Goal: Obtain resource: Download file/media

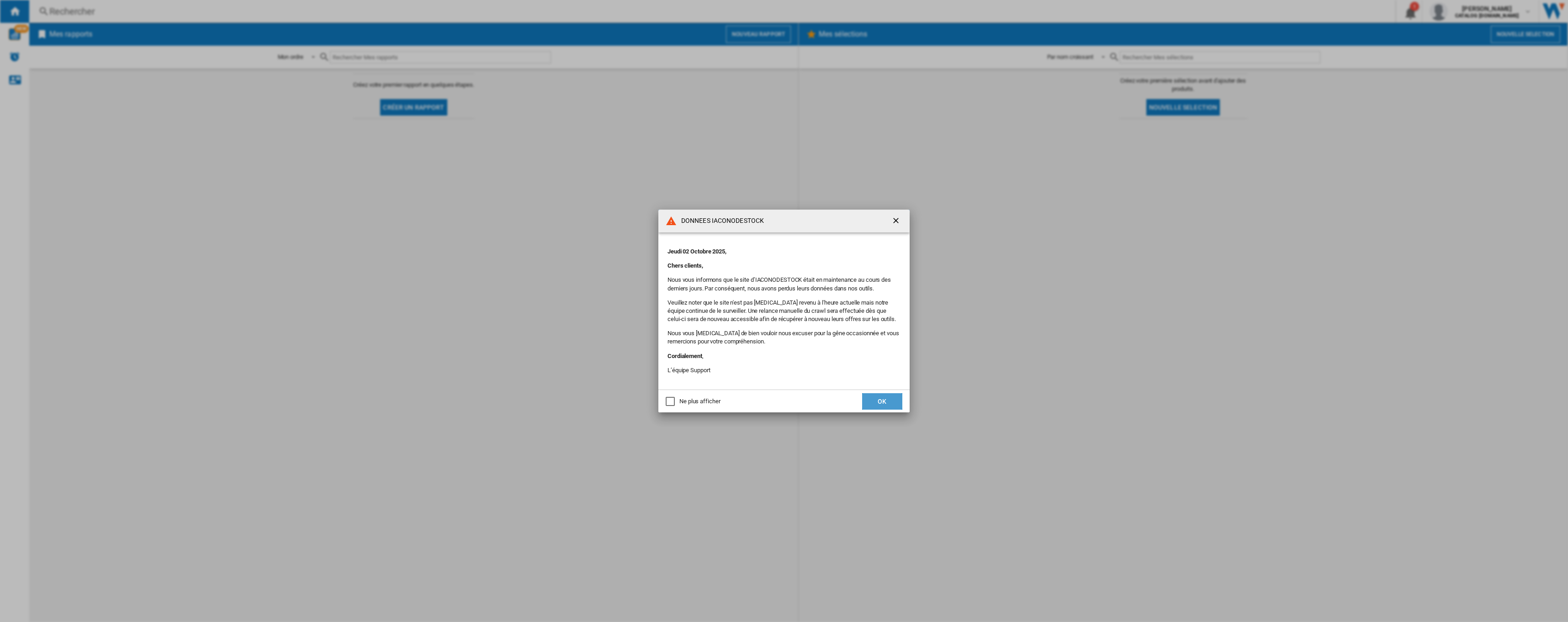
click at [887, 397] on button "OK" at bounding box center [882, 401] width 40 height 16
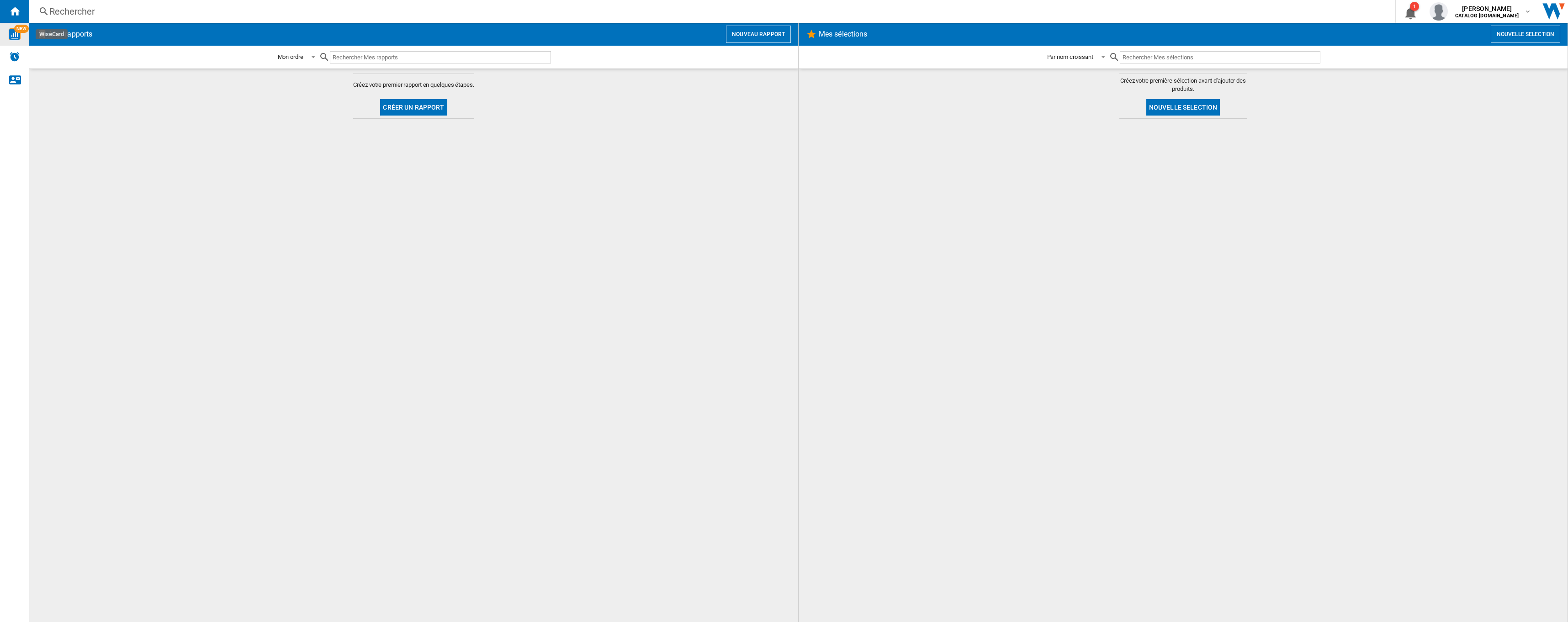
click at [15, 33] on img "WiseCard" at bounding box center [15, 35] width 12 height 12
click at [409, 102] on button "Créer un rapport" at bounding box center [413, 107] width 67 height 16
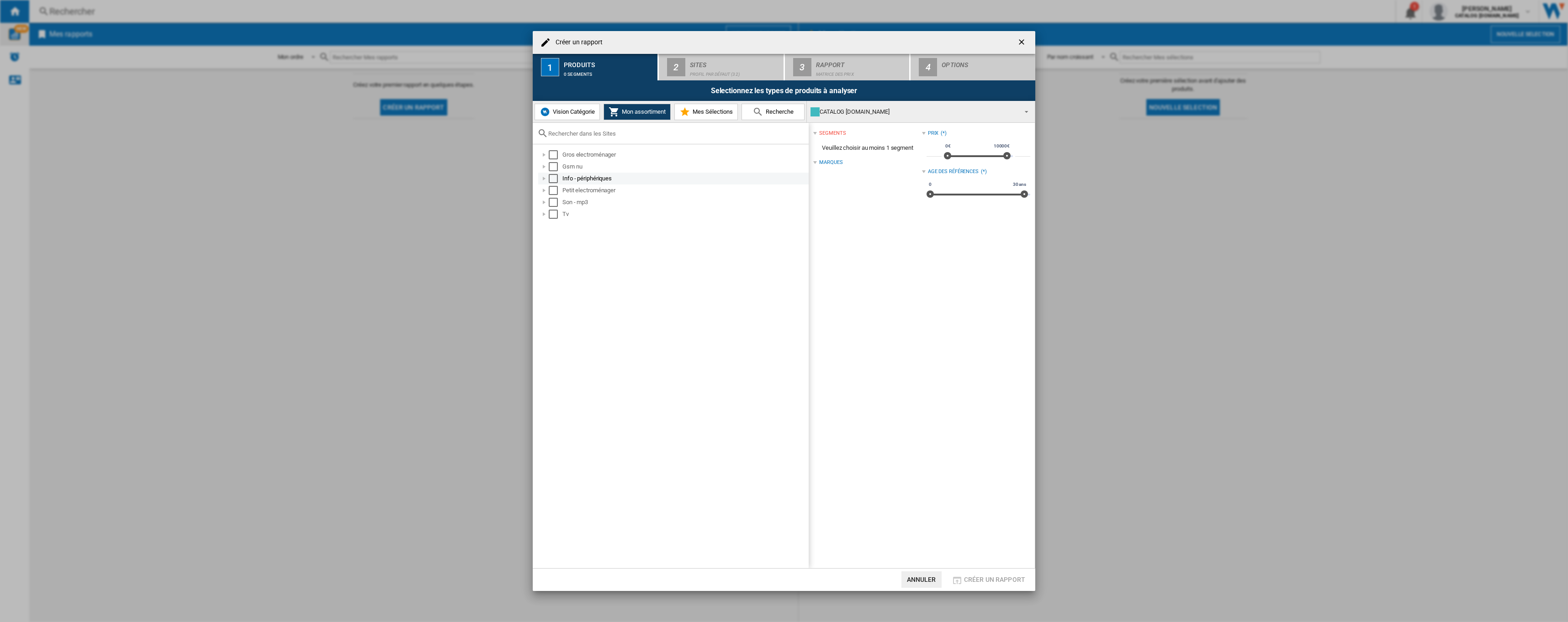
click at [545, 180] on div at bounding box center [544, 178] width 9 height 9
click at [561, 201] on div "Select" at bounding box center [563, 202] width 9 height 9
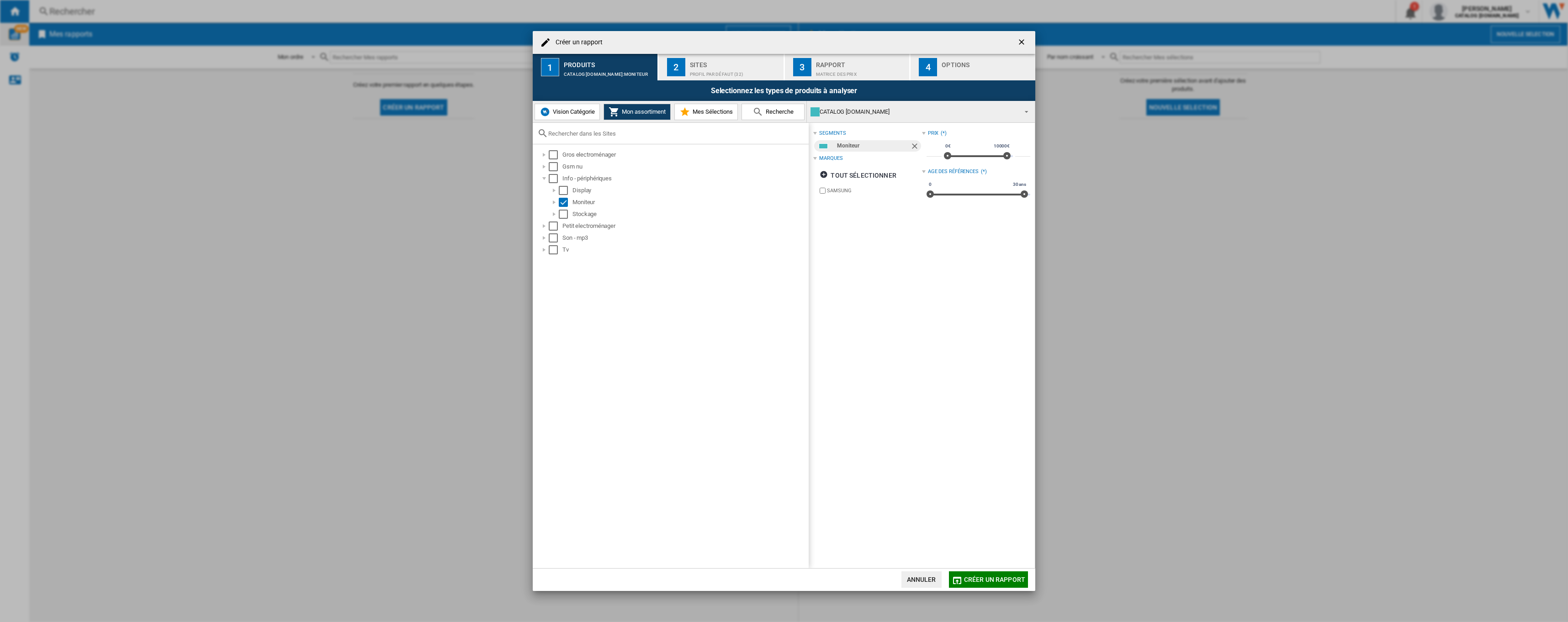
click at [999, 576] on span "Créer un rapport" at bounding box center [995, 579] width 61 height 7
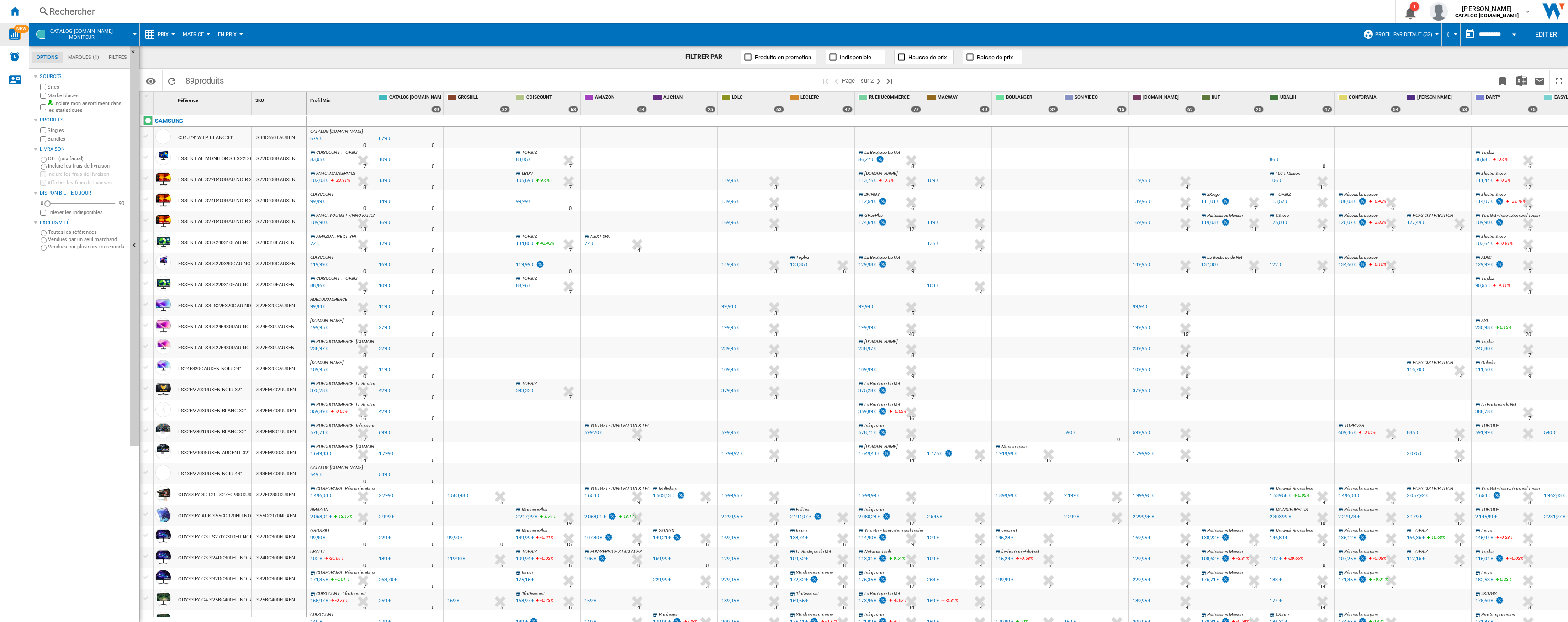
click at [82, 57] on md-tab-item "Marques (1)" at bounding box center [83, 58] width 41 height 11
click at [111, 58] on md-tab-item "Filtres" at bounding box center [117, 58] width 29 height 11
click at [77, 57] on md-tab-item "Marques (1)" at bounding box center [83, 58] width 41 height 11
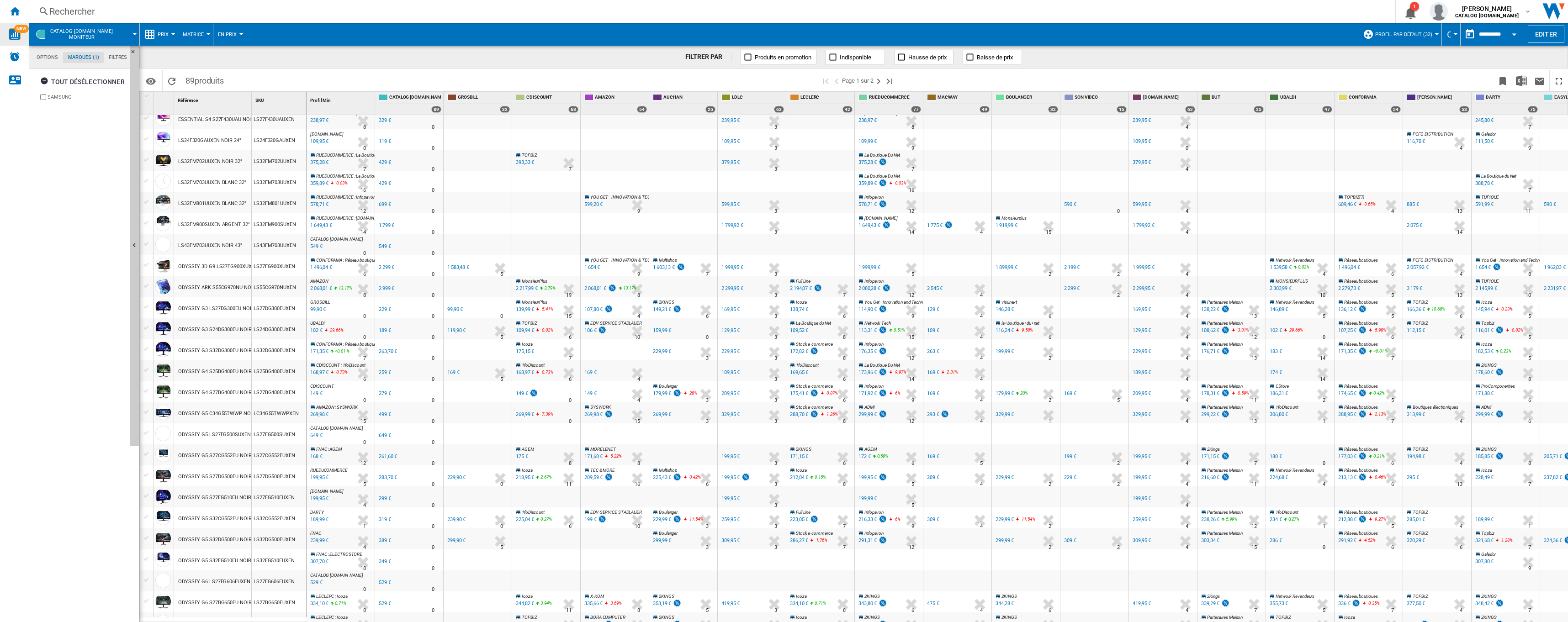
scroll to position [0, 0]
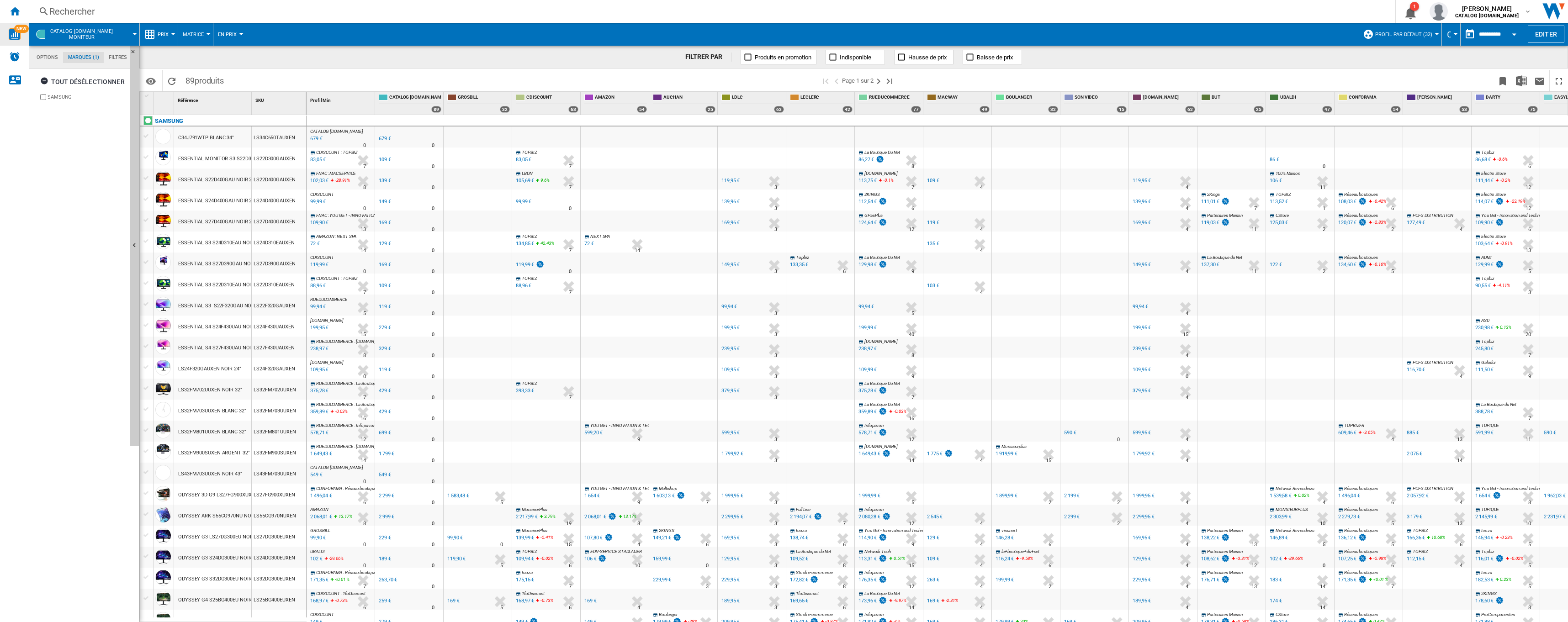
click at [125, 37] on span at bounding box center [130, 35] width 9 height 23
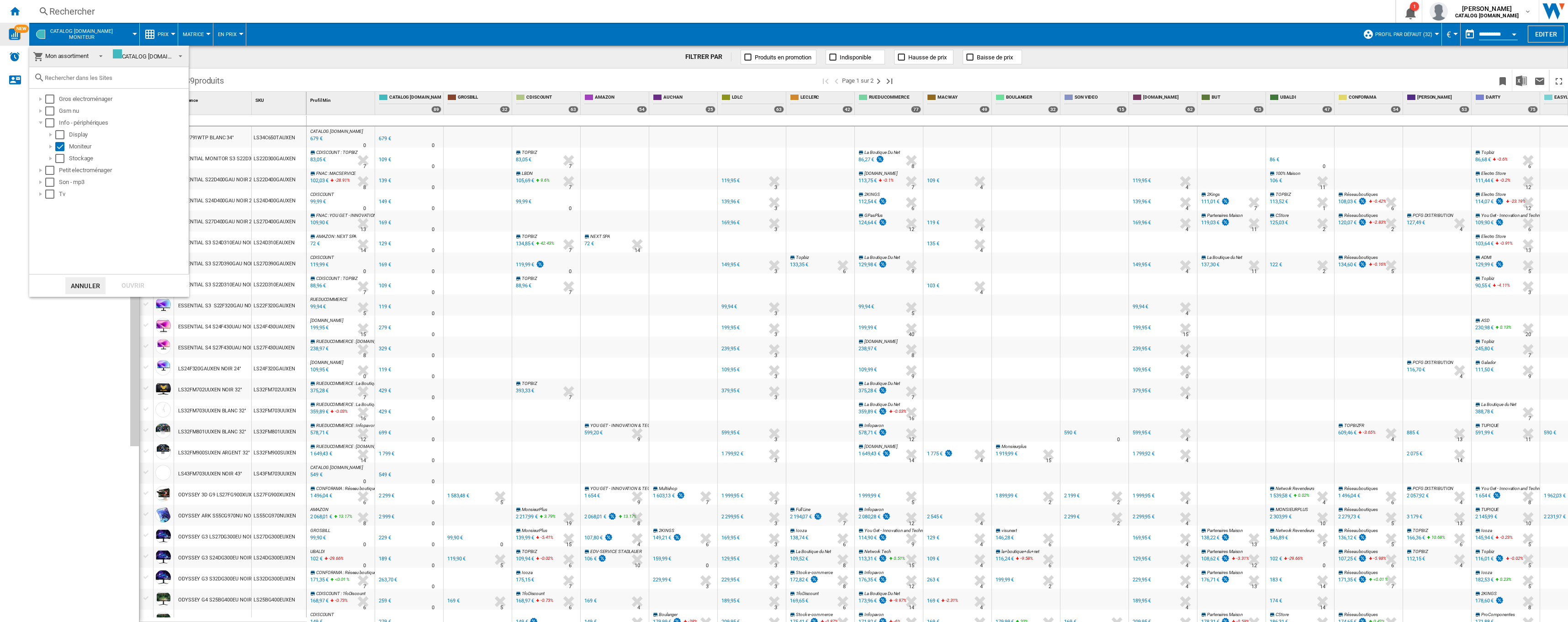
click at [99, 56] on span at bounding box center [98, 55] width 11 height 13
click at [65, 36] on span "Vision Catégorie" at bounding box center [63, 34] width 41 height 7
click at [34, 111] on div at bounding box center [36, 110] width 9 height 9
click at [45, 137] on div at bounding box center [46, 133] width 9 height 9
click at [67, 158] on div "Select" at bounding box center [65, 157] width 9 height 9
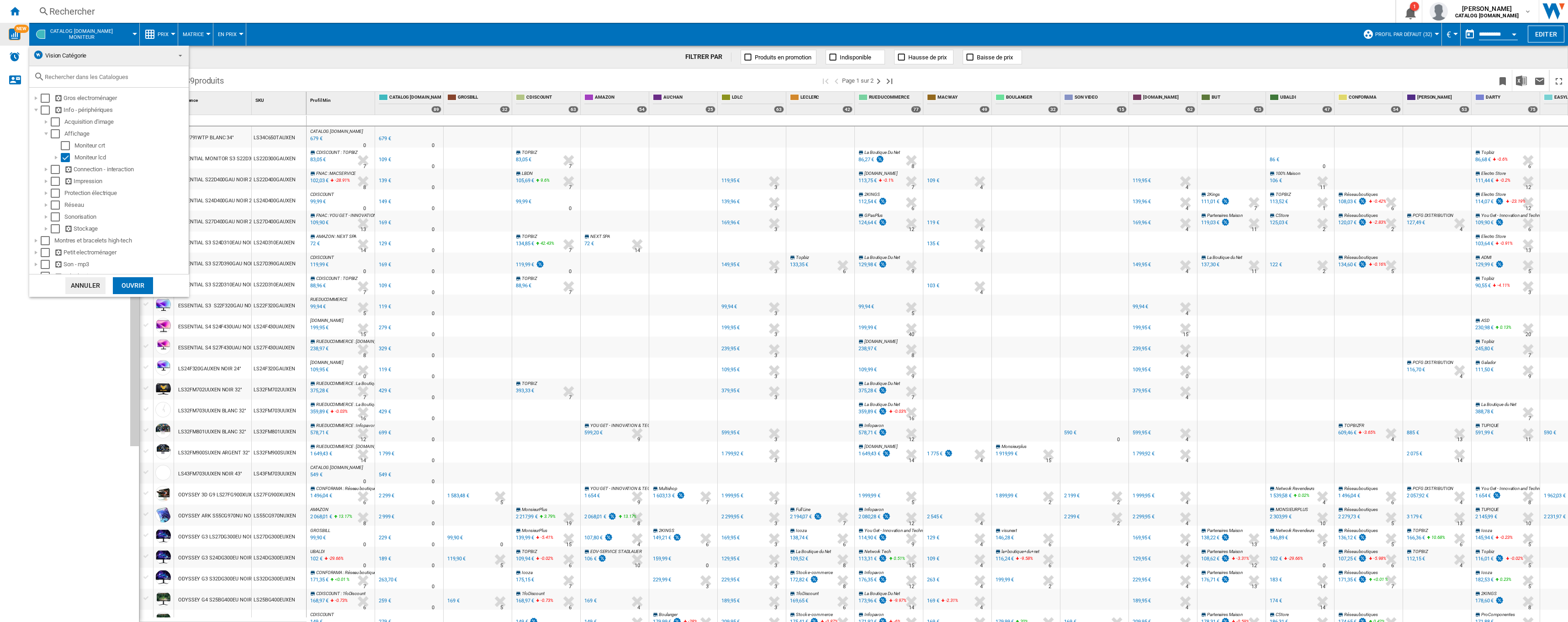
click at [136, 283] on div "Ouvrir" at bounding box center [133, 286] width 40 height 17
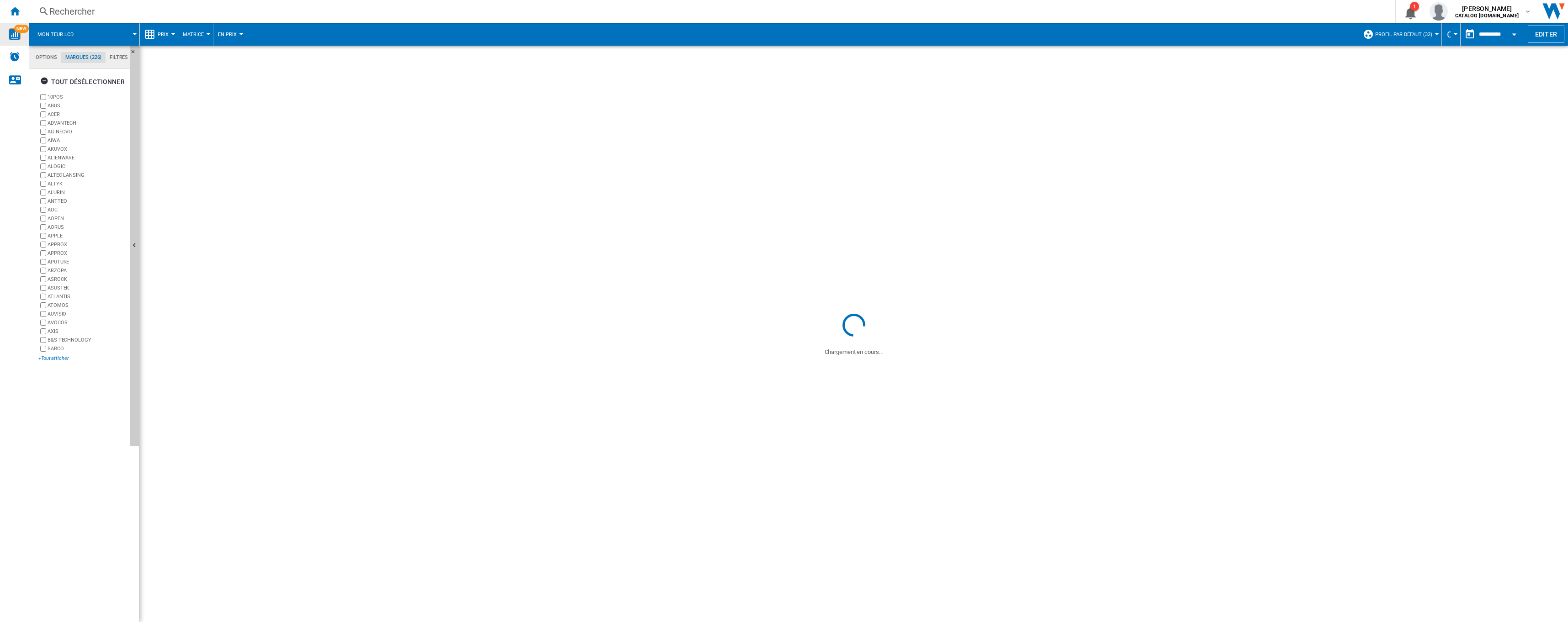
click at [58, 358] on div "+Tout afficher" at bounding box center [82, 358] width 88 height 7
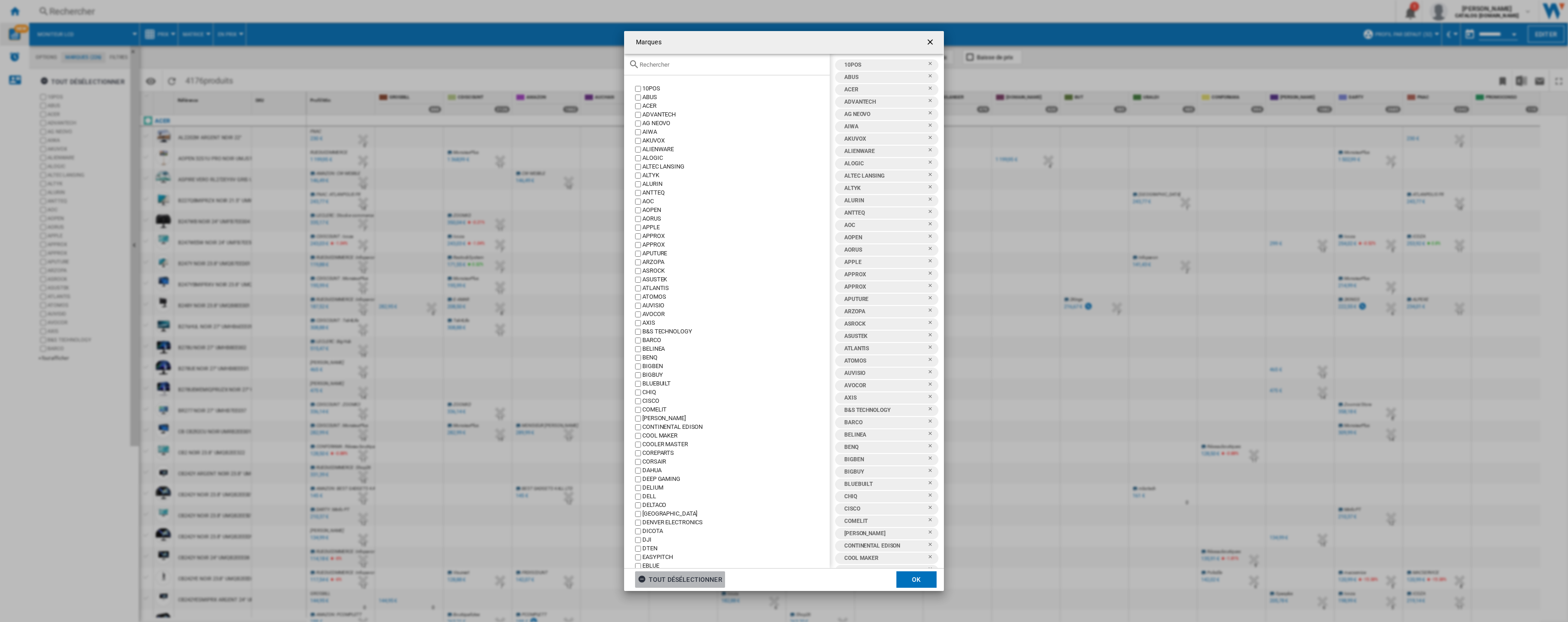
click at [704, 576] on div "tout désélectionner" at bounding box center [680, 579] width 85 height 16
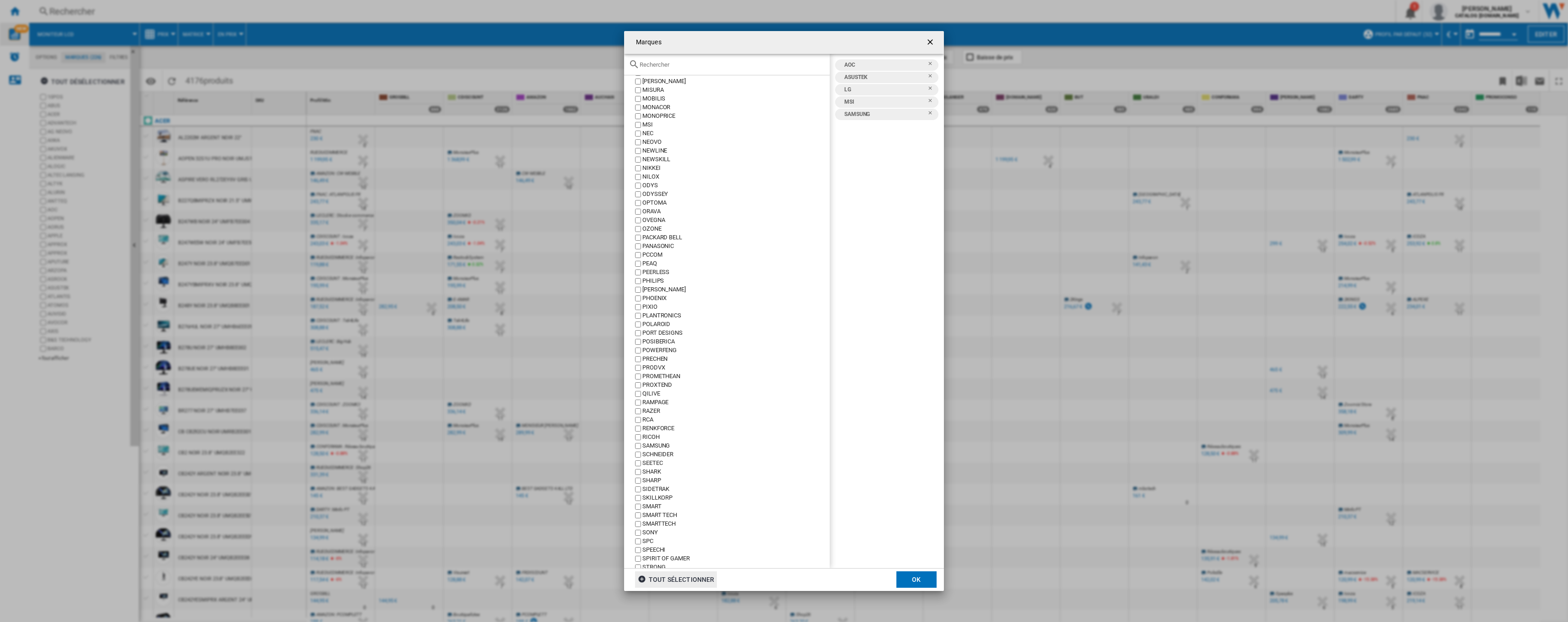
scroll to position [1005, 0]
click at [919, 579] on button "OK" at bounding box center [917, 579] width 40 height 16
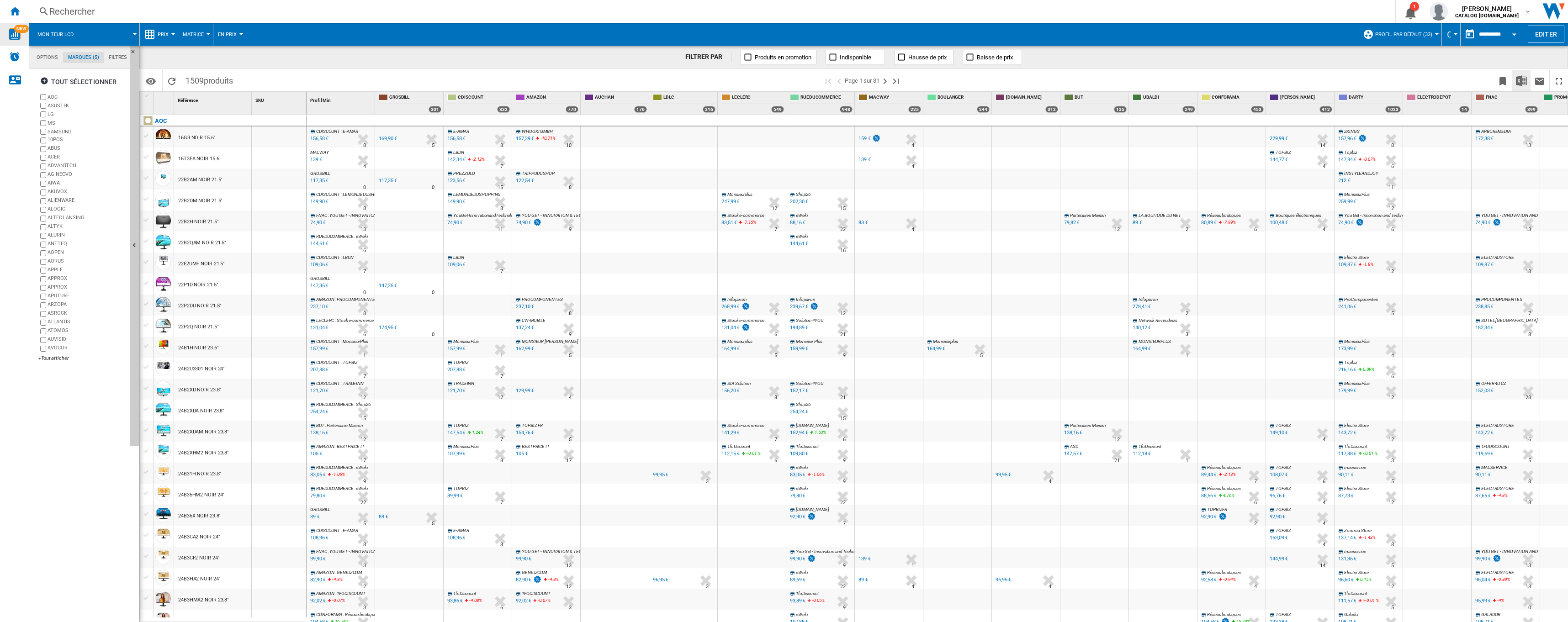
click at [1525, 80] on img "Télécharger au format Excel" at bounding box center [1521, 81] width 11 height 11
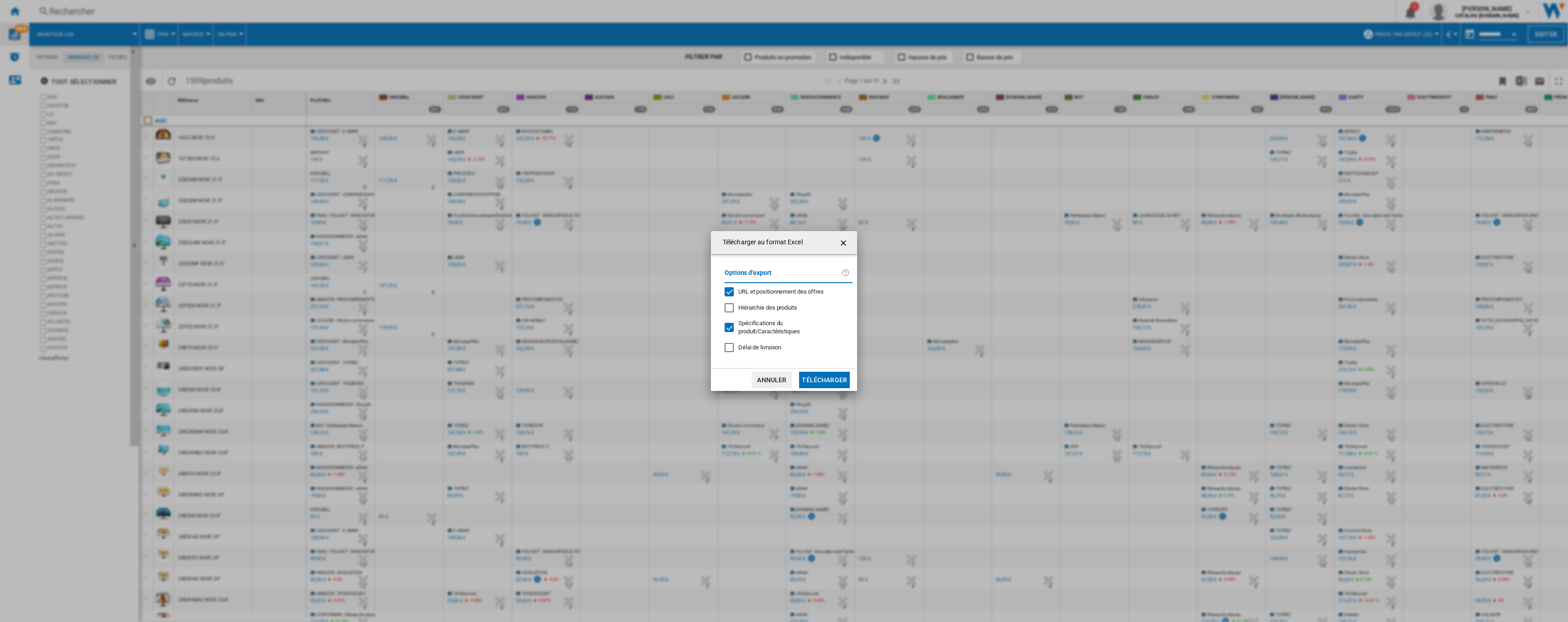
click at [752, 304] on span "Hiérarchie des produits" at bounding box center [768, 307] width 59 height 7
click at [818, 382] on button "Télécharger" at bounding box center [824, 380] width 51 height 16
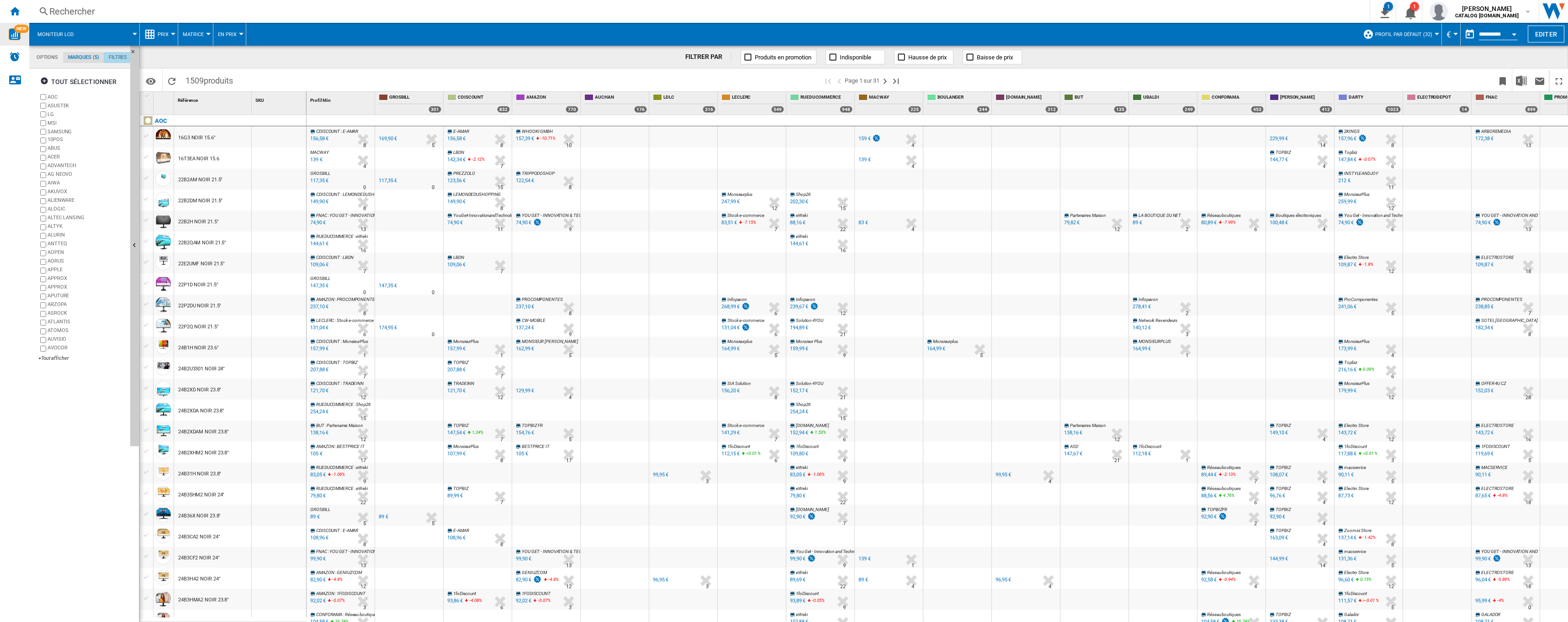
click at [117, 59] on md-tab-item "Filtres" at bounding box center [117, 58] width 29 height 11
click at [51, 58] on md-tab-item "Options" at bounding box center [47, 58] width 32 height 11
click at [43, 99] on div "Marketplaces" at bounding box center [82, 96] width 88 height 9
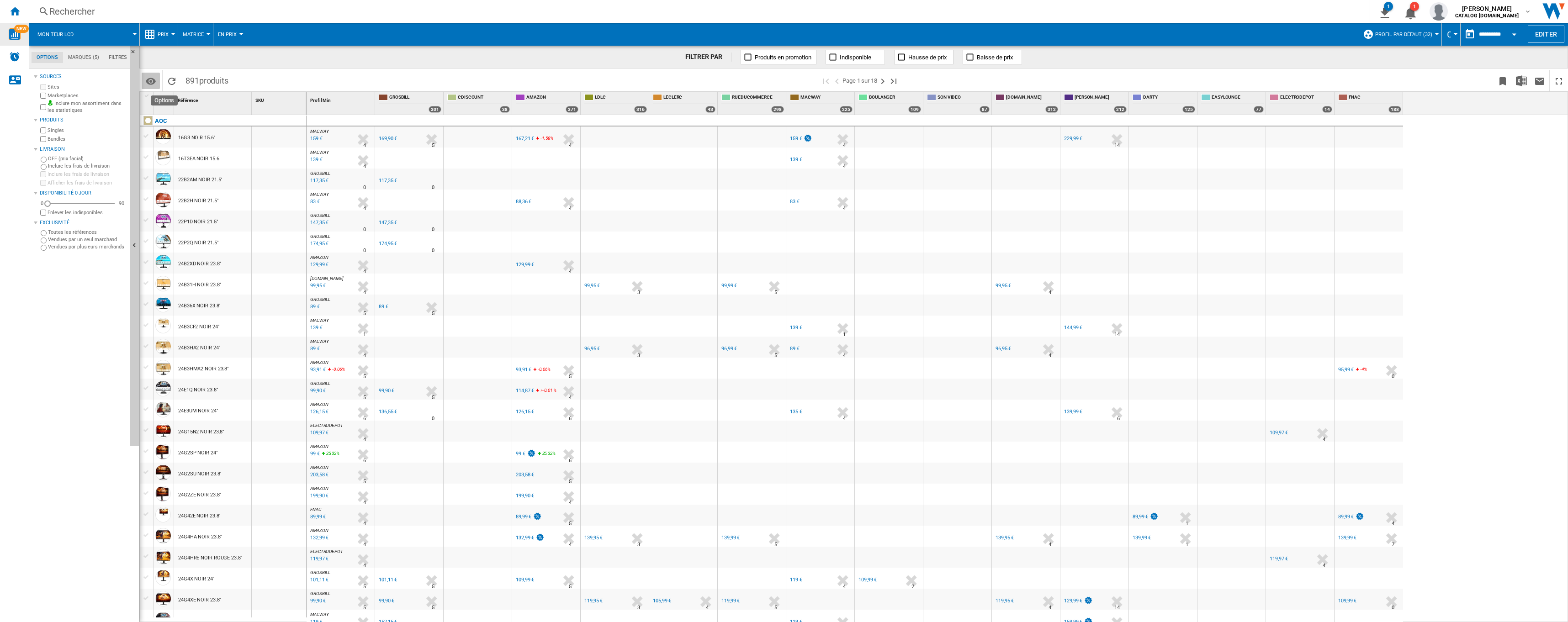
click at [156, 83] on md-icon "Options" at bounding box center [151, 82] width 11 height 11
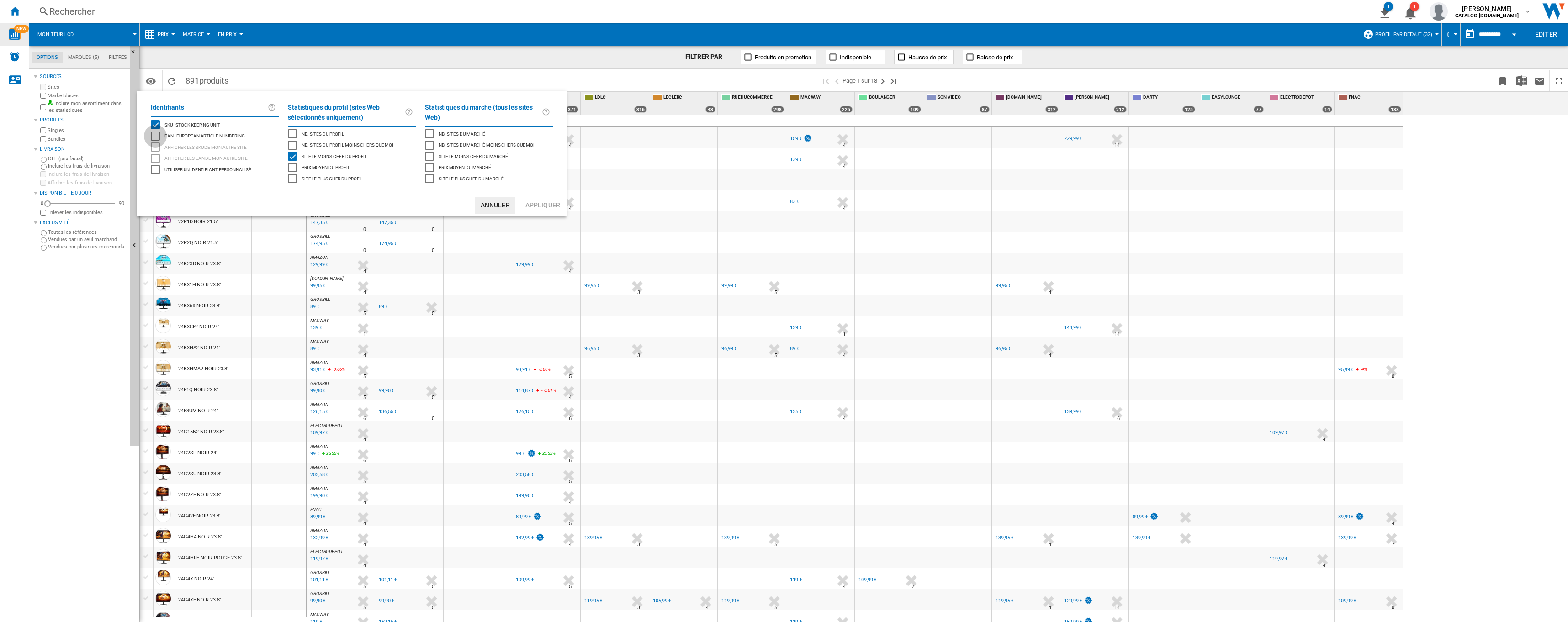
click at [157, 138] on div "EAN - European Article Numbering" at bounding box center [155, 136] width 9 height 9
click at [156, 126] on div "SKU - Stock Keeping Unit" at bounding box center [155, 124] width 9 height 9
click at [545, 204] on button "Appliquer" at bounding box center [543, 206] width 40 height 17
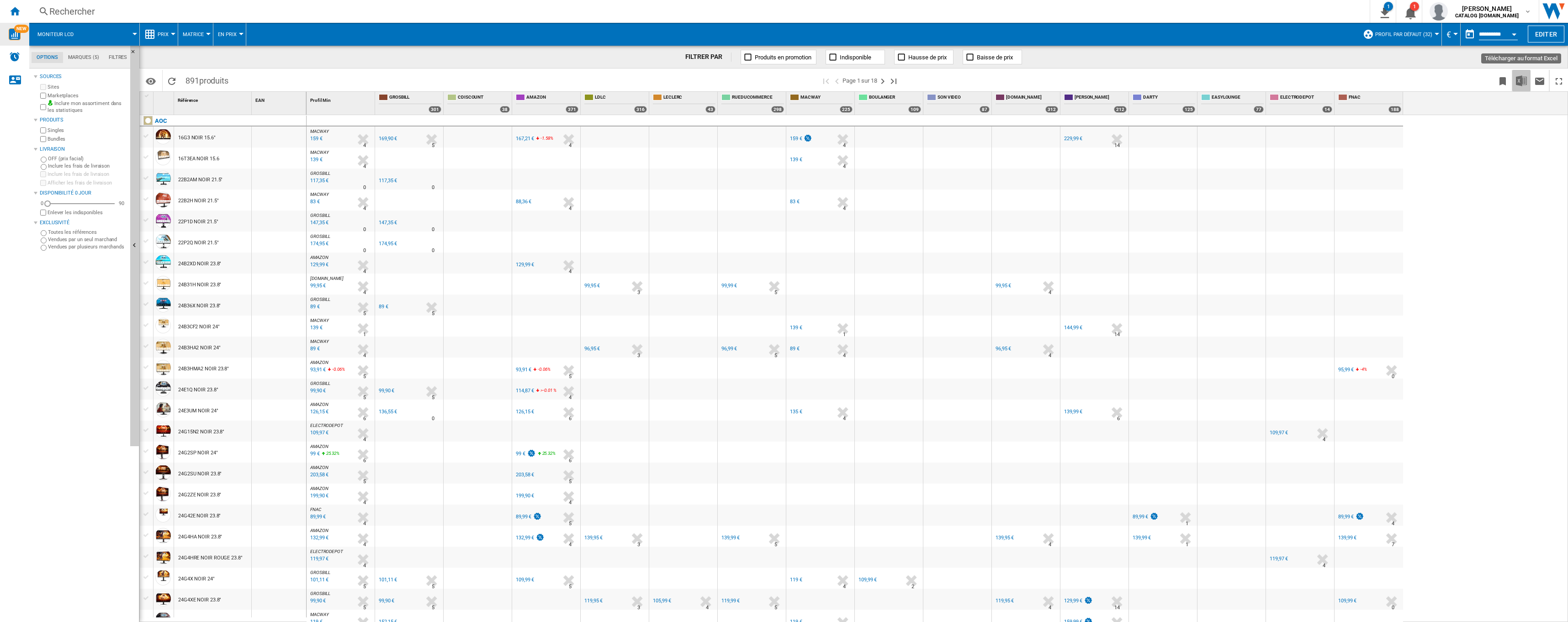
click at [1520, 85] on img "Télécharger au format Excel" at bounding box center [1521, 81] width 11 height 11
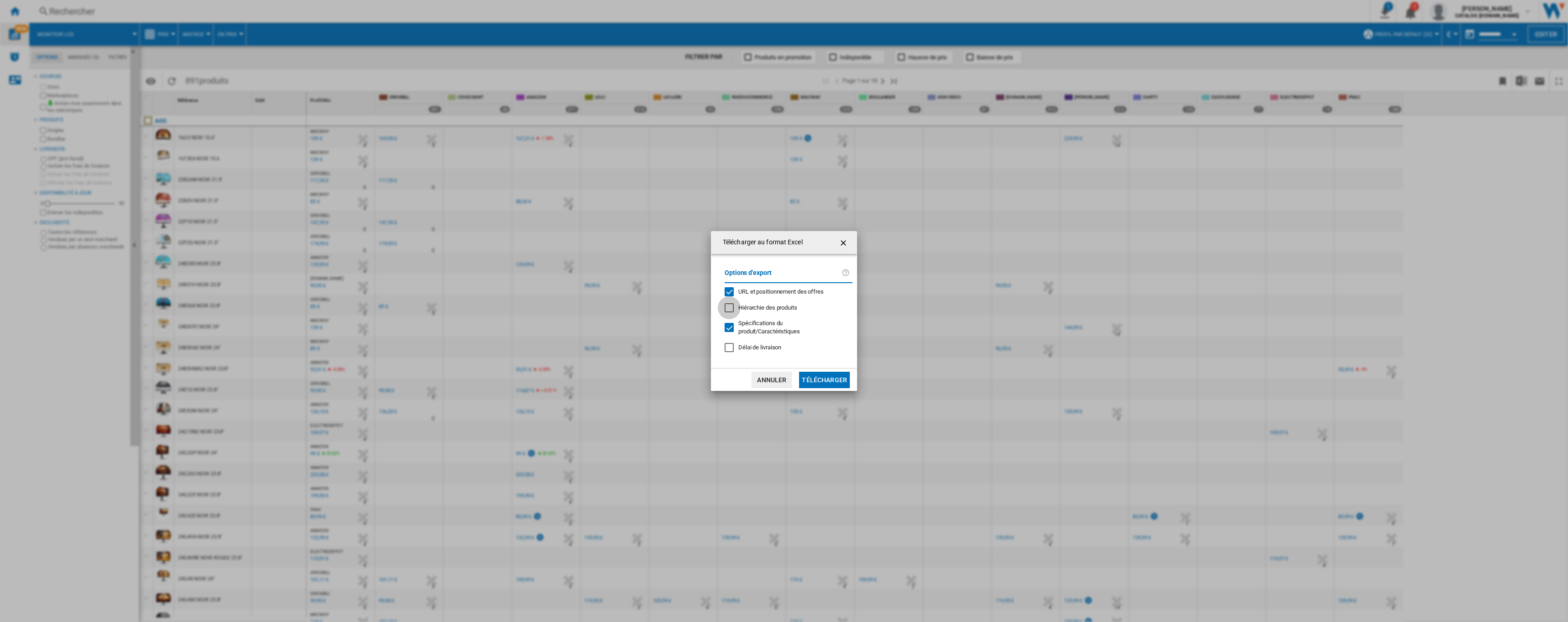
click at [731, 307] on div "Hiérarchie des produits" at bounding box center [729, 307] width 9 height 9
click at [727, 293] on div "URL et positionnement des offres" at bounding box center [729, 292] width 9 height 9
click at [727, 292] on div "URL et positionnement des offres" at bounding box center [729, 292] width 9 height 9
click at [812, 379] on button "Télécharger" at bounding box center [824, 380] width 51 height 16
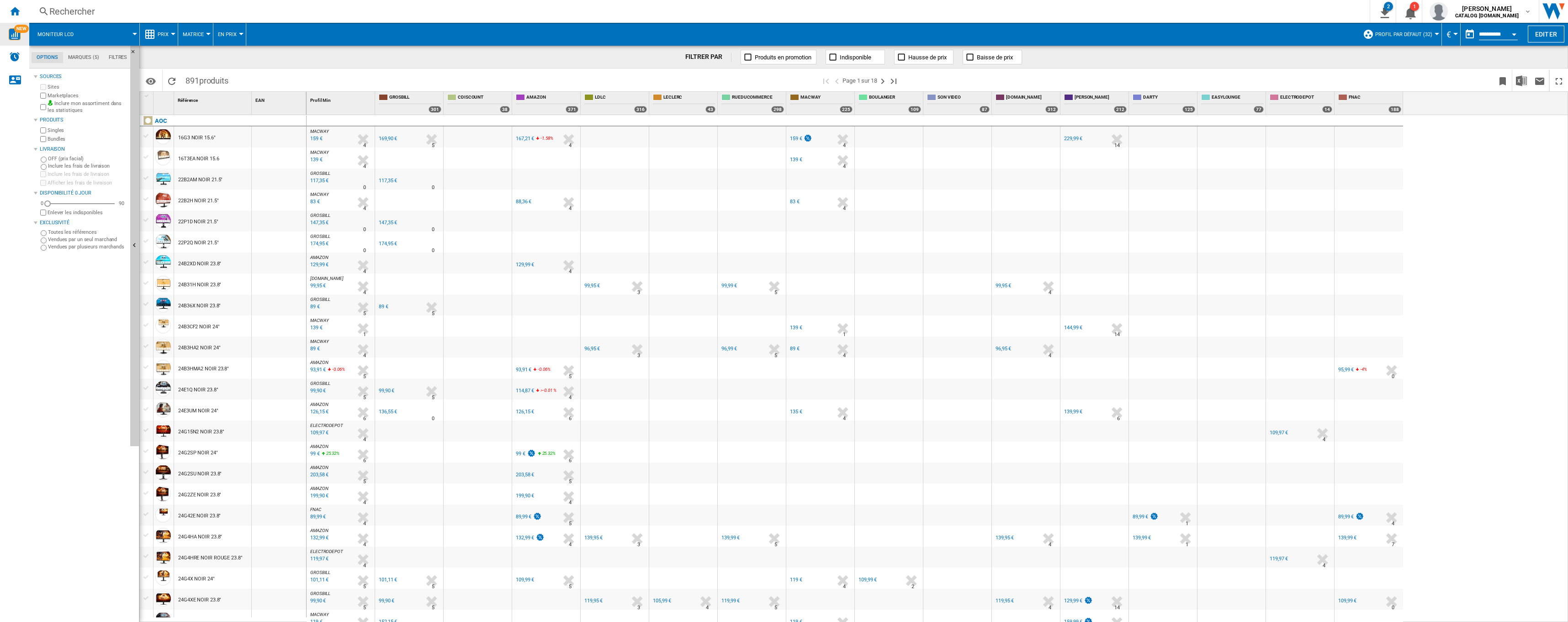
click at [679, 395] on div at bounding box center [684, 389] width 68 height 21
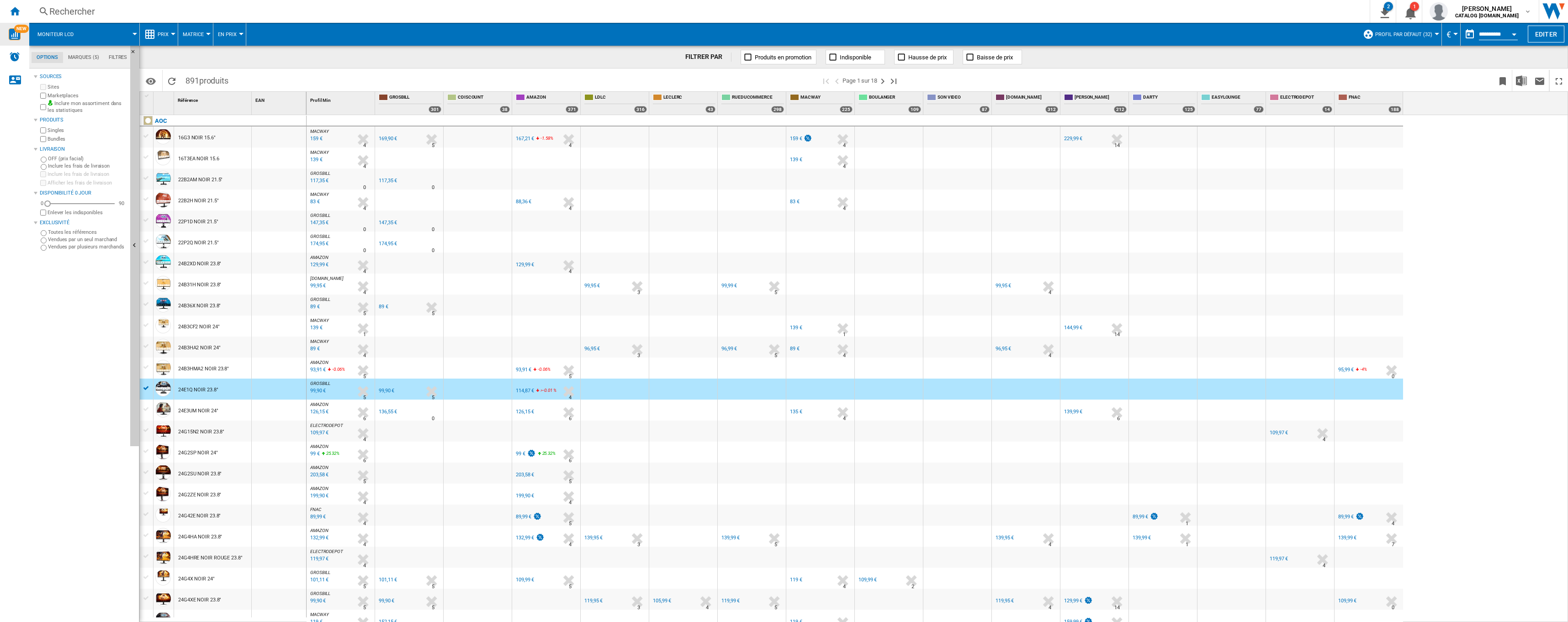
click at [679, 395] on div at bounding box center [684, 389] width 68 height 21
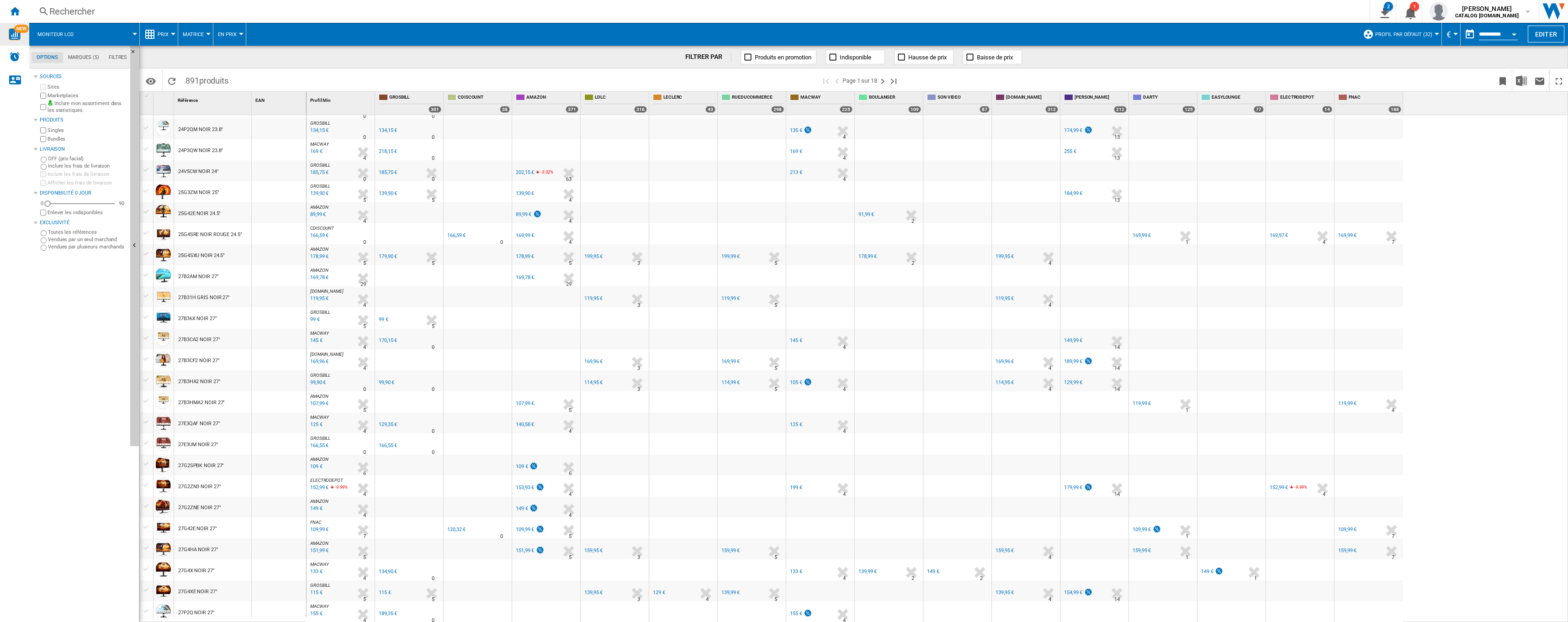
scroll to position [557, 0]
click at [1478, 363] on div "MACWAY : MACWAY -1.0 % 159 € % N/A 4 MACWAY : MACWAY [GEOGRAPHIC_DATA] -1.0 % 1…" at bounding box center [937, 369] width 1262 height 508
click at [84, 56] on md-tab-item "Marques (5)" at bounding box center [83, 58] width 41 height 11
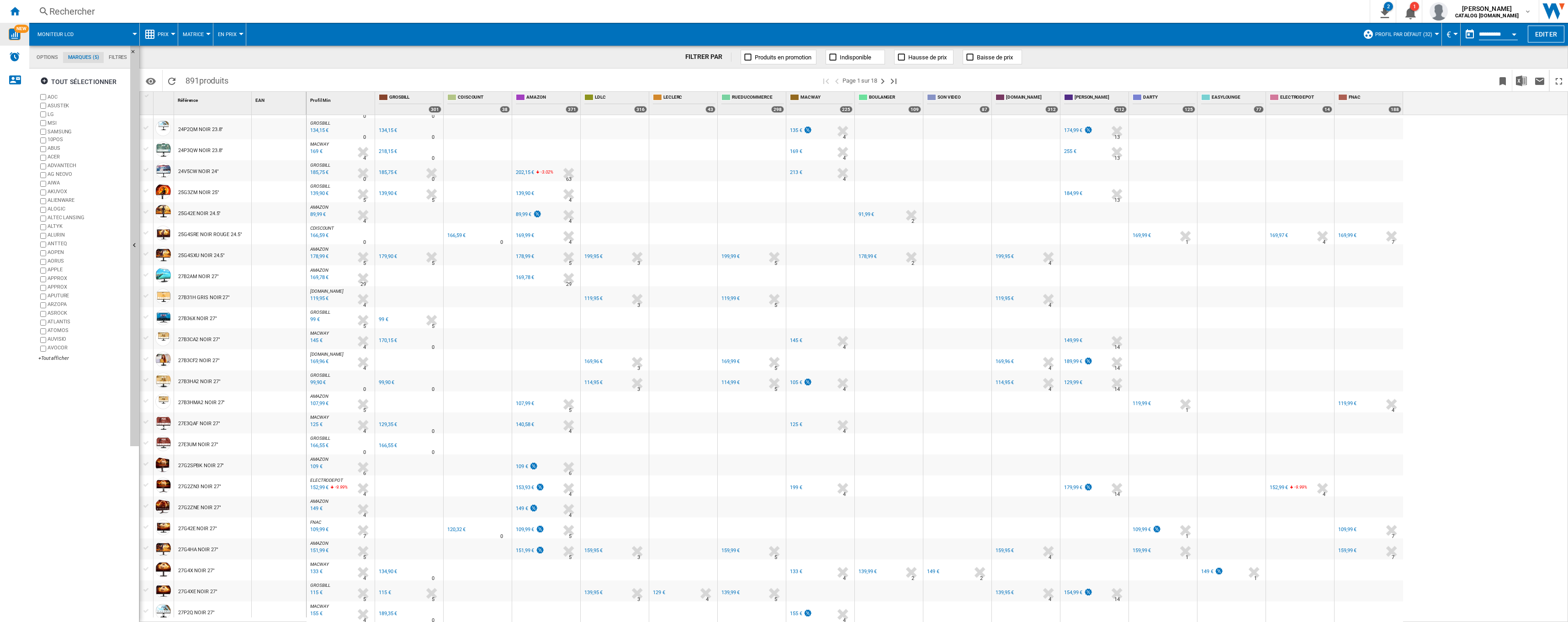
click at [47, 96] on label "AOC" at bounding box center [82, 97] width 88 height 9
click at [43, 127] on label "MSI" at bounding box center [82, 123] width 88 height 9
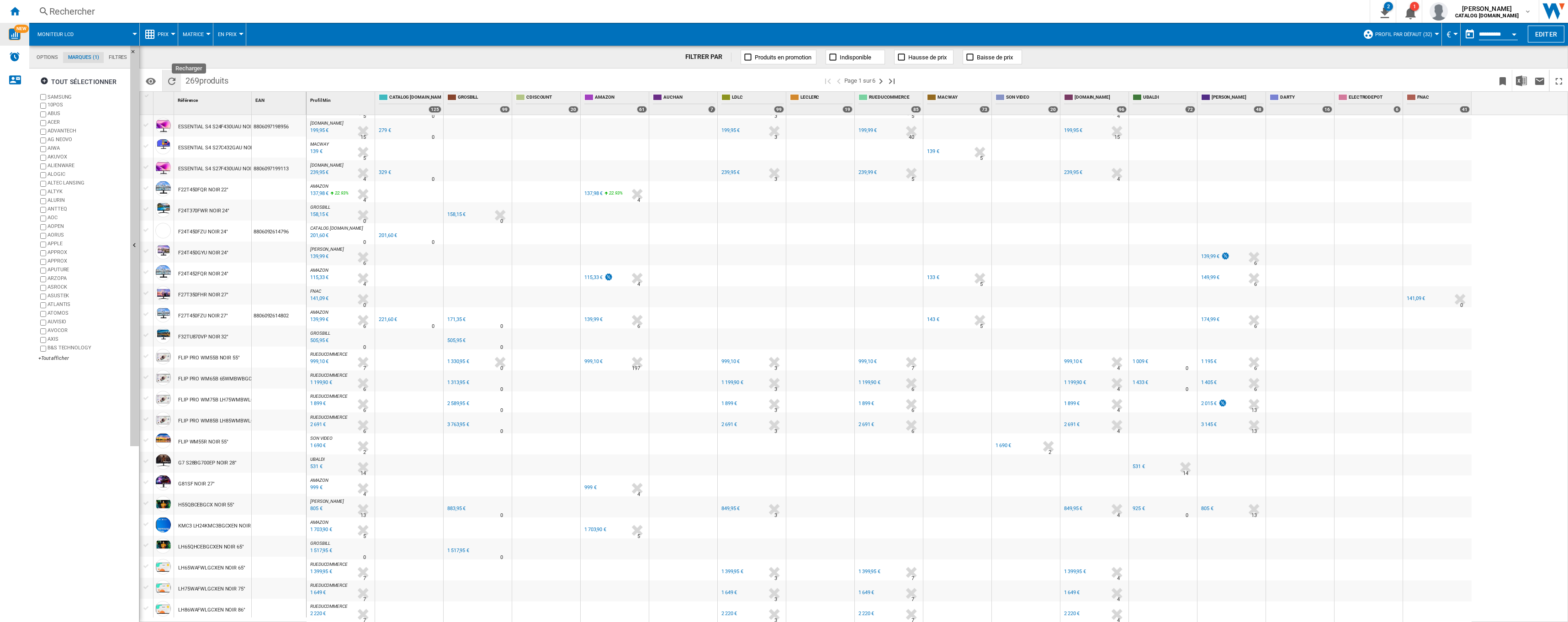
click at [177, 82] on ng-md-icon "Recharger" at bounding box center [172, 82] width 11 height 11
